Goal: Answer question/provide support: Share knowledge or assist other users

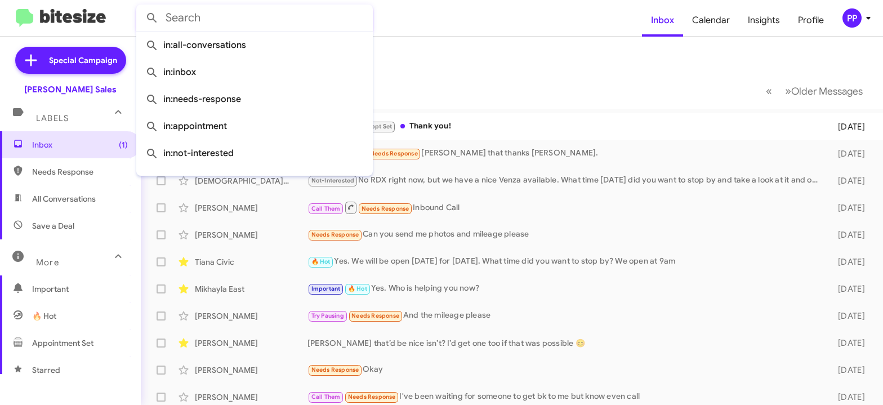
click at [217, 24] on input "text" at bounding box center [254, 18] width 236 height 27
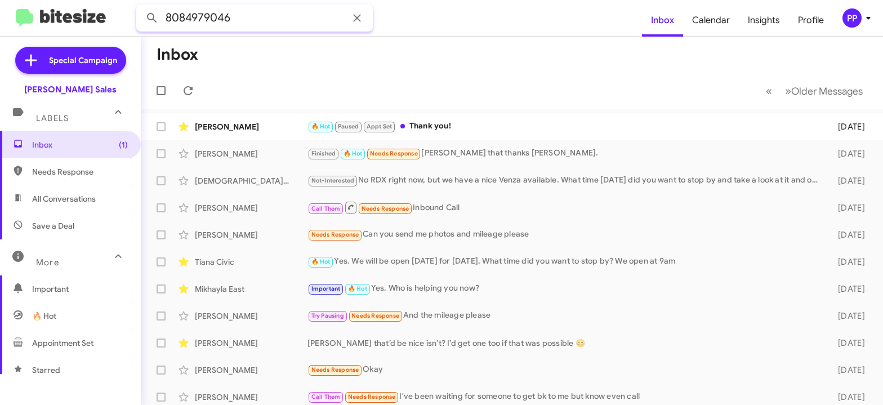
type input "8084979046"
click at [141, 7] on button at bounding box center [152, 18] width 23 height 23
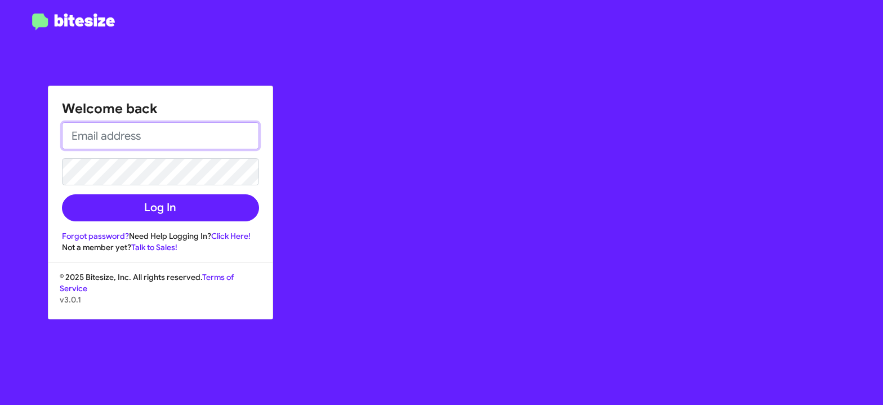
click at [124, 136] on input "email" at bounding box center [160, 135] width 197 height 27
type input "[EMAIL_ADDRESS][DOMAIN_NAME]"
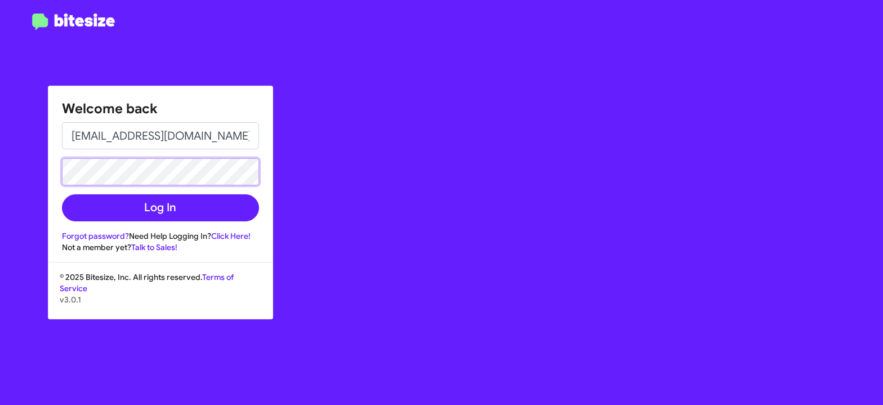
click at [62, 194] on button "Log In" at bounding box center [160, 207] width 197 height 27
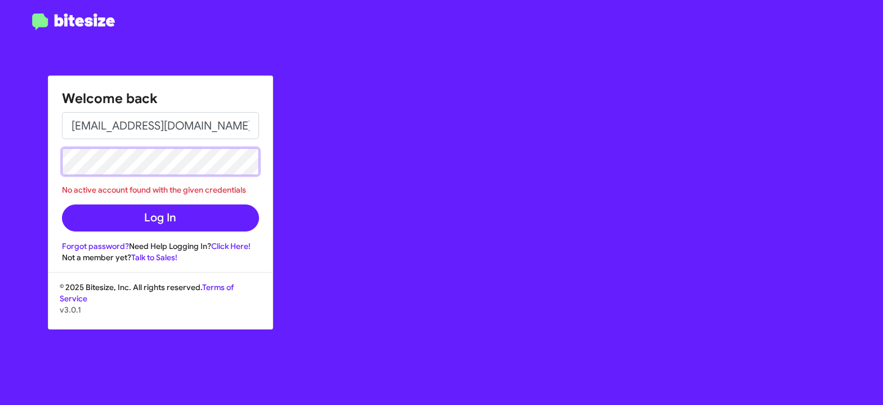
click at [62, 204] on button "Log In" at bounding box center [160, 217] width 197 height 27
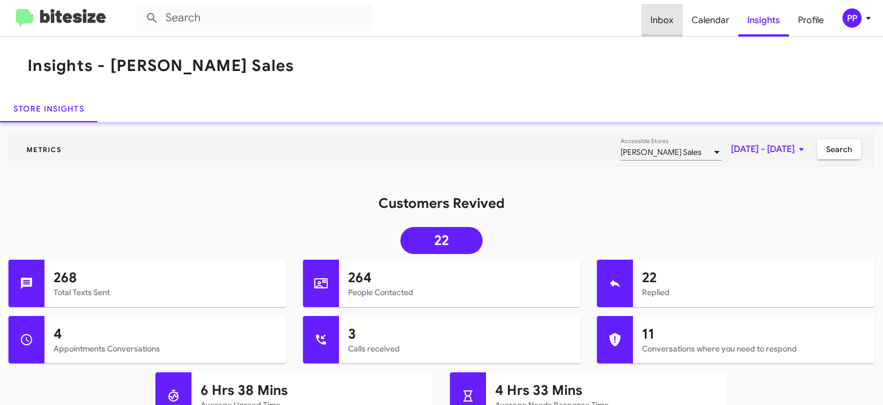
click at [667, 19] on span "Inbox" at bounding box center [661, 20] width 41 height 33
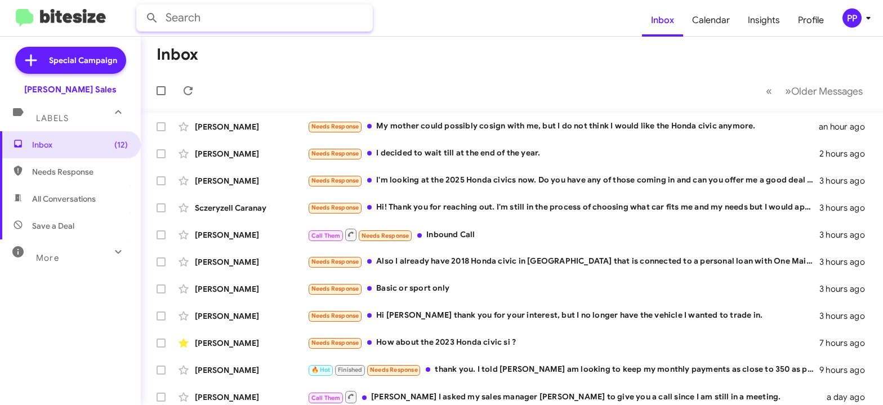
click at [193, 15] on input "text" at bounding box center [254, 18] width 236 height 27
type input "8084979046"
click at [141, 7] on button at bounding box center [152, 18] width 23 height 23
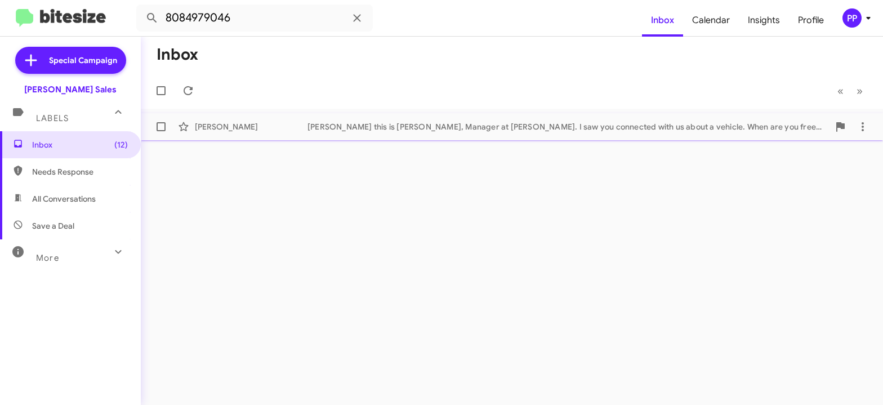
click at [365, 132] on div "[PERSON_NAME] this is [PERSON_NAME], Manager at [PERSON_NAME]. I saw you connec…" at bounding box center [567, 126] width 521 height 11
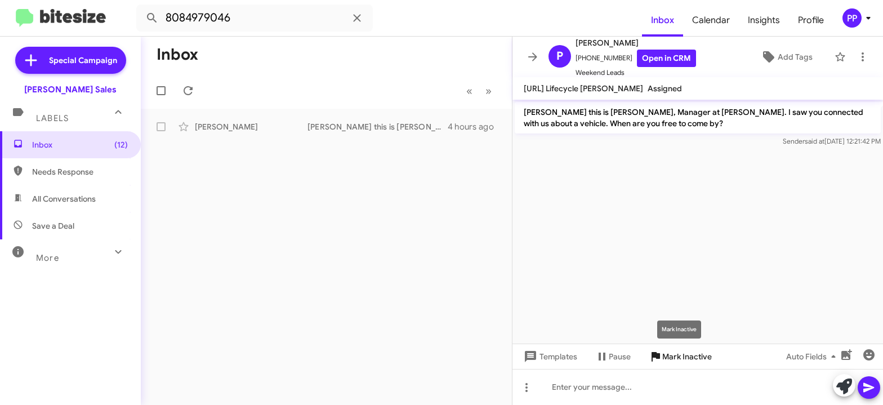
click at [676, 352] on span "Mark Inactive" at bounding box center [687, 356] width 50 height 20
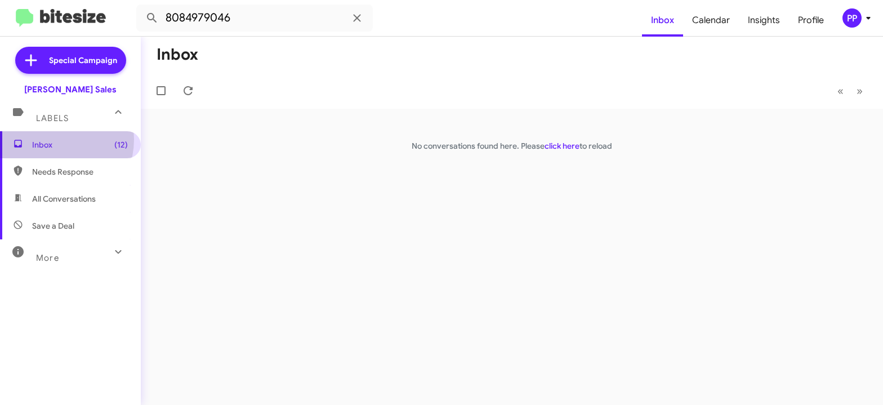
click at [52, 139] on span "Inbox (12)" at bounding box center [80, 144] width 96 height 11
